Goal: Information Seeking & Learning: Learn about a topic

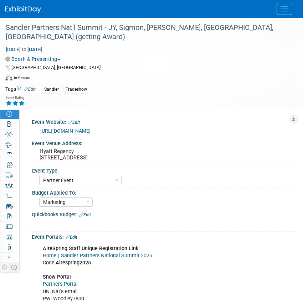
select select "Partner Event"
select select "Marketing"
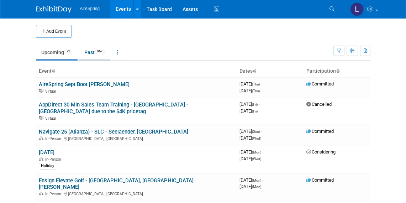
click at [91, 52] on link "Past 967" at bounding box center [94, 53] width 31 height 14
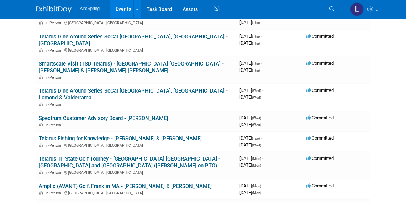
scroll to position [1997, 0]
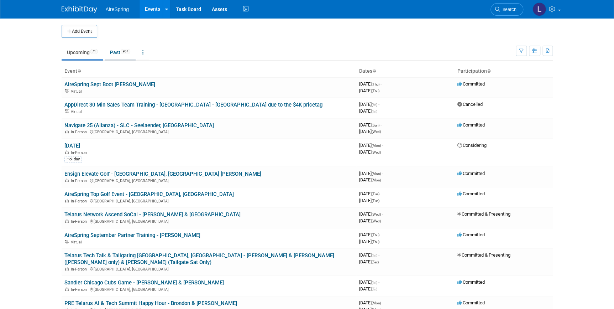
click at [115, 52] on link "Past 967" at bounding box center [120, 53] width 31 height 14
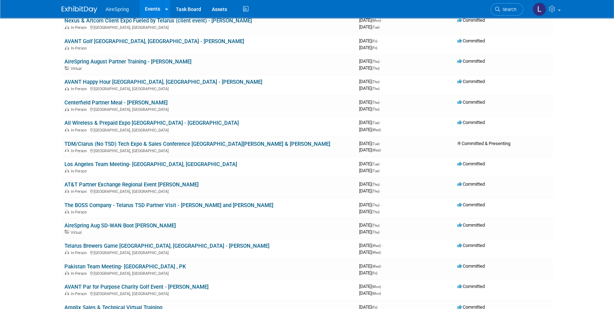
scroll to position [680, 0]
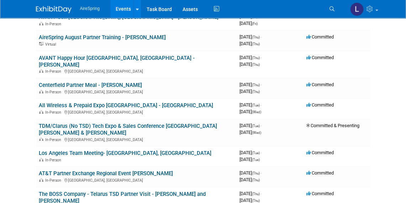
scroll to position [681, 0]
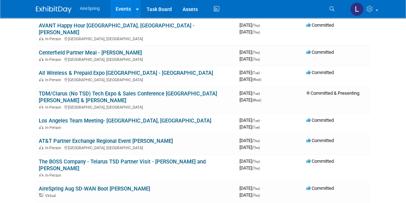
drag, startPoint x: 186, startPoint y: 66, endPoint x: 37, endPoint y: 61, distance: 149.3
click at [37, 134] on td "AT&T Partner Exchange Regional Event Dallas Wendell Nelson In-Person Dallas, TX" at bounding box center [136, 144] width 201 height 20
copy link "AT&T Partner Exchange Regional Event [PERSON_NAME]"
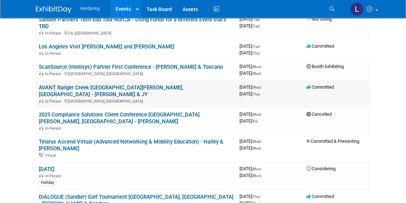
scroll to position [260, 0]
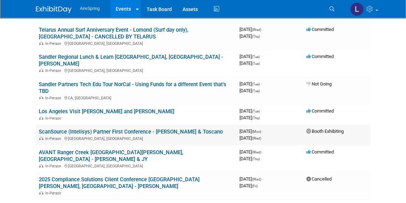
click at [136, 129] on link "ScanSource (Intelisys) Partner First Conference - [PERSON_NAME] & Toscano" at bounding box center [131, 132] width 184 height 6
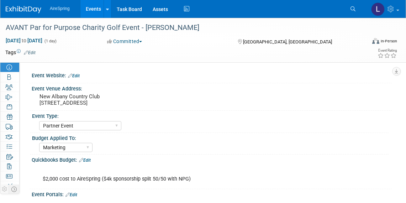
select select "Partner Event"
select select "Marketing"
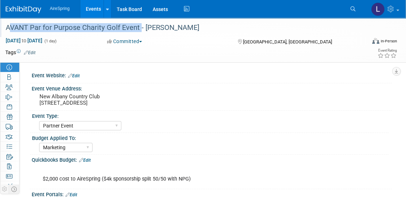
drag, startPoint x: 139, startPoint y: 27, endPoint x: 4, endPoint y: 27, distance: 134.6
click at [4, 27] on div "AVANT Par for Purpose Charity Golf Event - [PERSON_NAME]" at bounding box center [181, 27] width 356 height 13
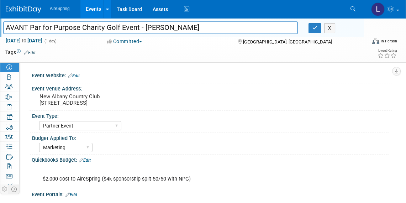
drag, startPoint x: 139, startPoint y: 28, endPoint x: 6, endPoint y: 22, distance: 133.0
click at [6, 22] on input "AVANT Par for Purpose Charity Golf Event - [PERSON_NAME]" at bounding box center [150, 27] width 295 height 12
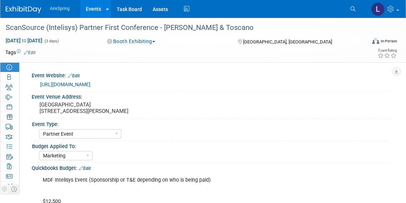
select select "Partner Event"
select select "Marketing"
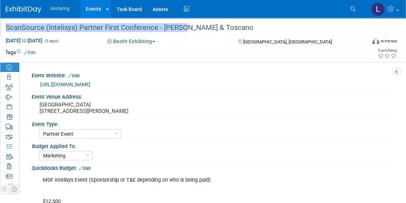
drag, startPoint x: 178, startPoint y: 27, endPoint x: 26, endPoint y: 35, distance: 152.3
click at [26, 35] on div "ScanSource (Intelisys) Partner First Conference - [PERSON_NAME] & Toscano" at bounding box center [182, 27] width 364 height 19
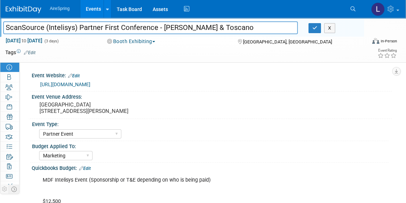
drag, startPoint x: 155, startPoint y: 28, endPoint x: 5, endPoint y: 35, distance: 149.7
click at [5, 35] on div "ScanSource (Intelisys) Partner First Conference - [PERSON_NAME] & Toscano ScanS…" at bounding box center [182, 27] width 364 height 19
click at [215, 10] on div "AireSpring Events Add Event Bulk Upload Events Shareable Event Boards Recently …" at bounding box center [199, 9] width 386 height 18
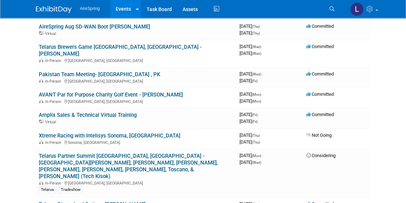
scroll to position [1037, 0]
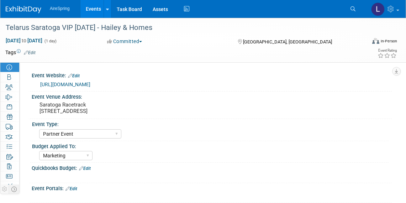
select select "Partner Event"
select select "Marketing"
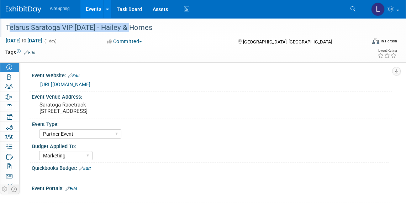
drag, startPoint x: 128, startPoint y: 26, endPoint x: 7, endPoint y: 25, distance: 121.1
click at [7, 25] on div "Telarus Saratoga VIP [DATE] - Hailey & Homes" at bounding box center [181, 27] width 356 height 13
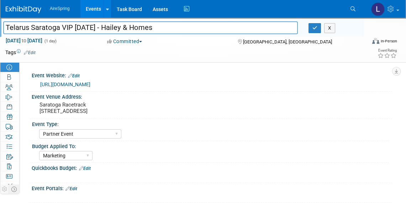
drag, startPoint x: 129, startPoint y: 27, endPoint x: 0, endPoint y: 26, distance: 128.6
click at [0, 26] on div "Telarus Saratoga VIP [DATE] - Hailey & Homes" at bounding box center [151, 28] width 306 height 11
